Goal: Check status: Check status

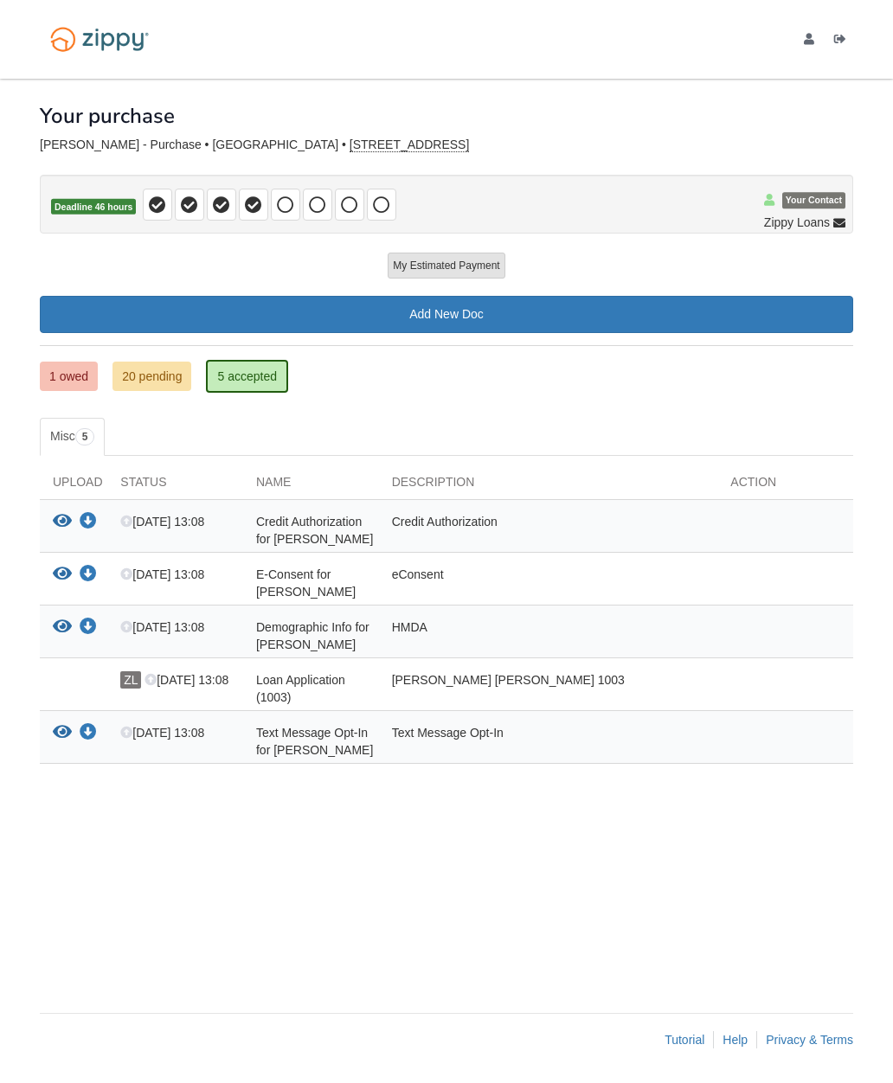
click at [73, 382] on link "1 owed" at bounding box center [69, 376] width 58 height 29
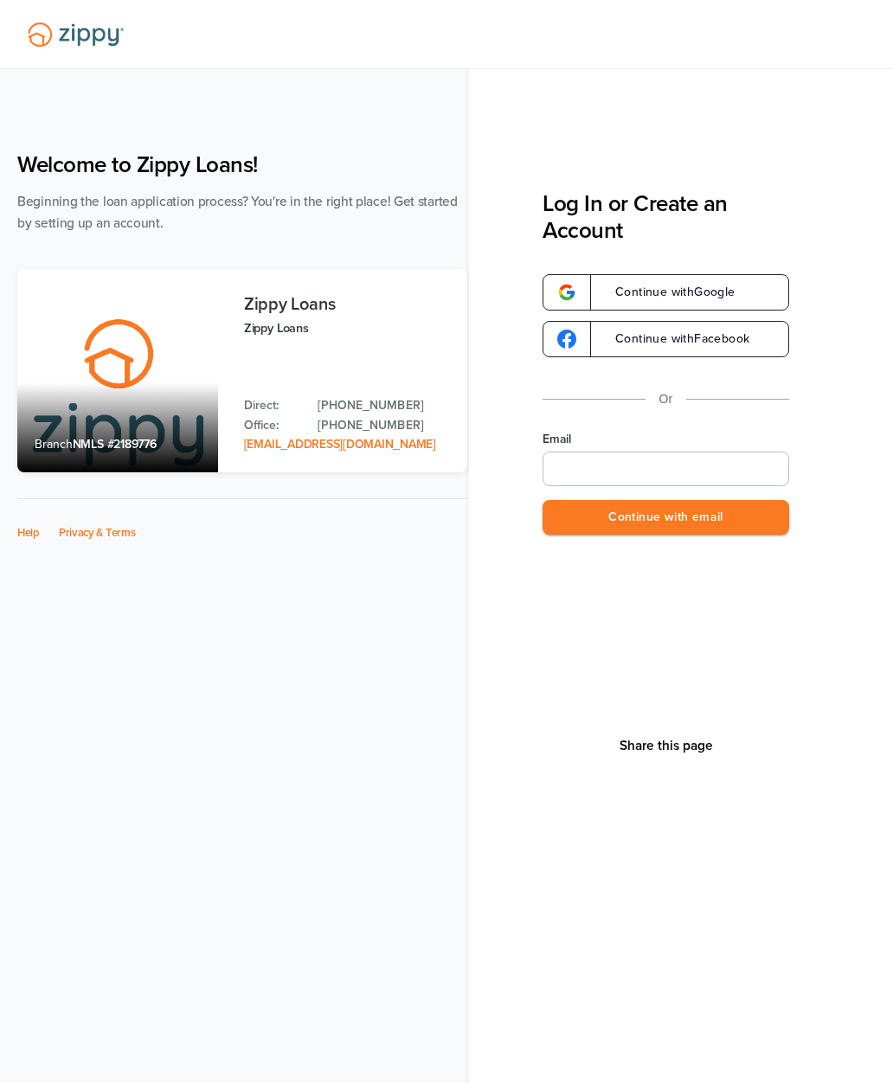
type input "**********"
click at [738, 522] on button "Continue with email" at bounding box center [666, 517] width 247 height 35
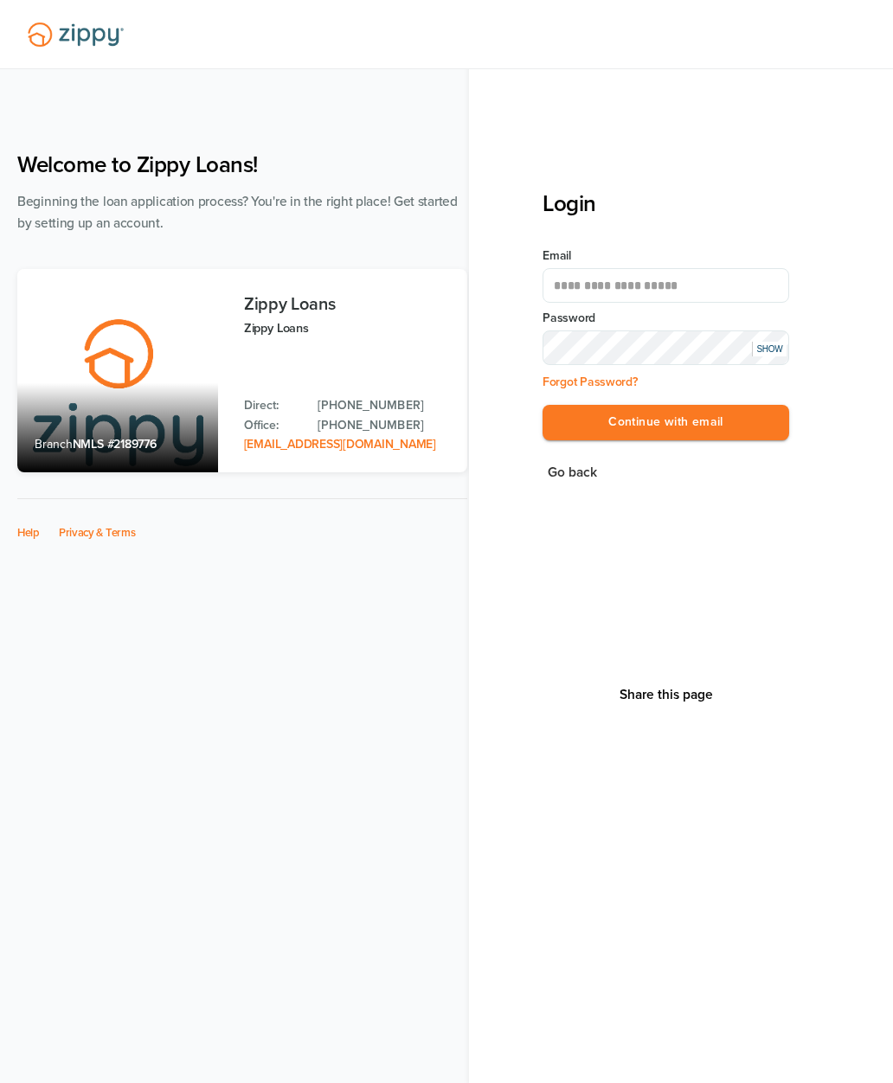
click at [753, 427] on button "Continue with email" at bounding box center [666, 422] width 247 height 35
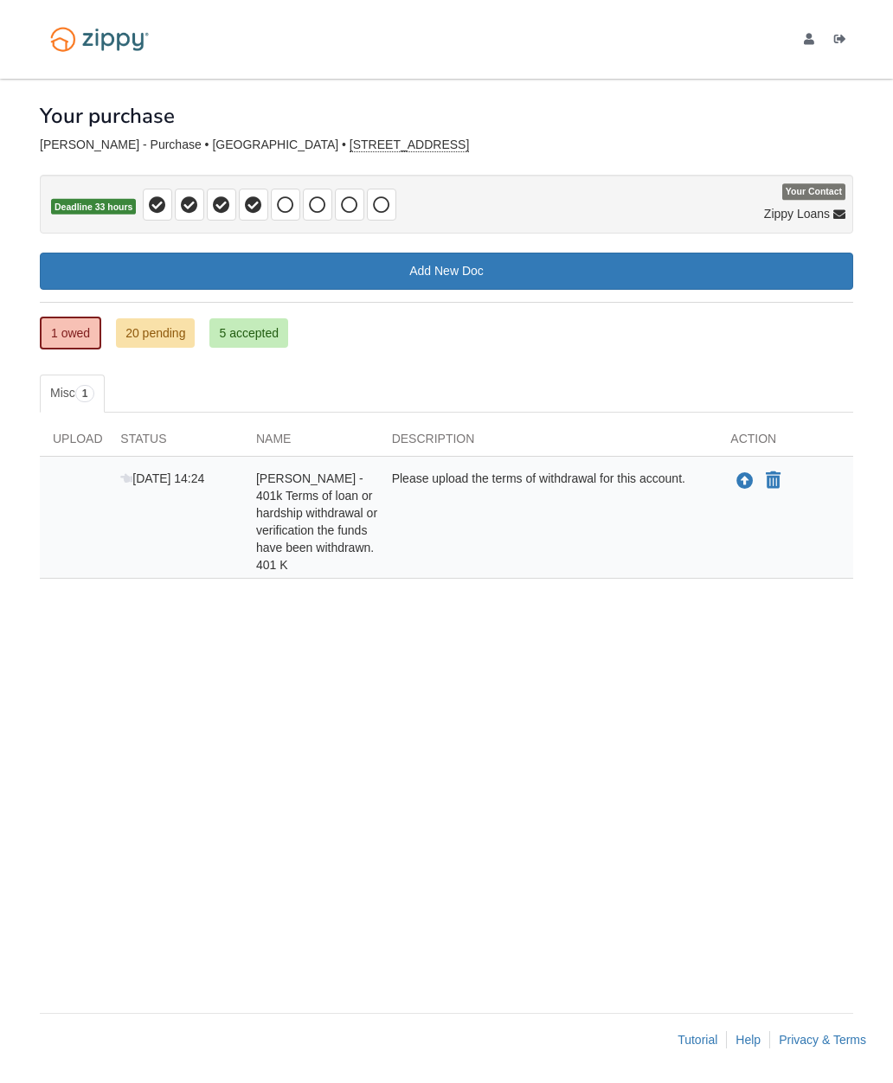
click at [162, 344] on link "20 pending" at bounding box center [155, 332] width 79 height 29
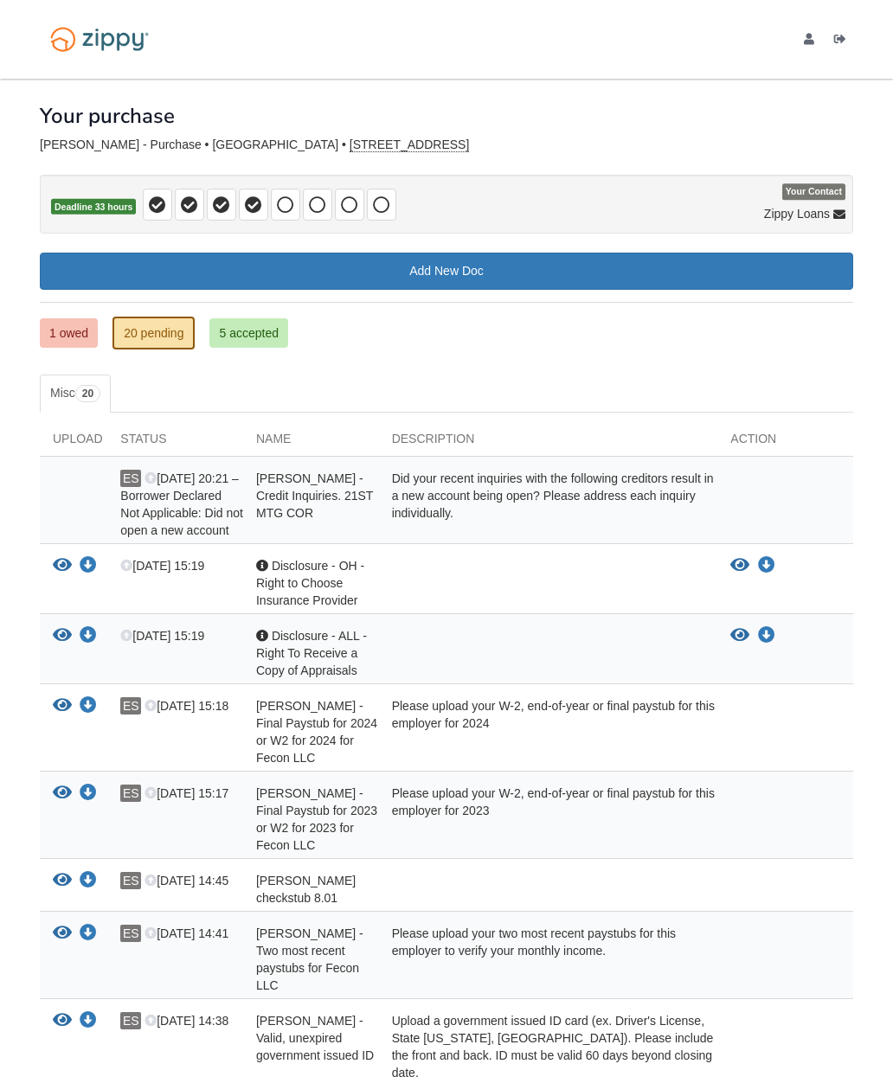
click at [241, 334] on link "5 accepted" at bounding box center [248, 332] width 79 height 29
